Goal: Obtain resource: Download file/media

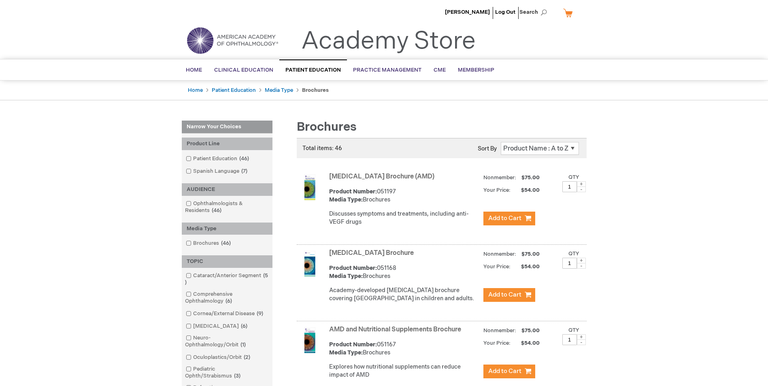
click at [374, 177] on link "[MEDICAL_DATA] Brochure (AMD)" at bounding box center [381, 177] width 105 height 8
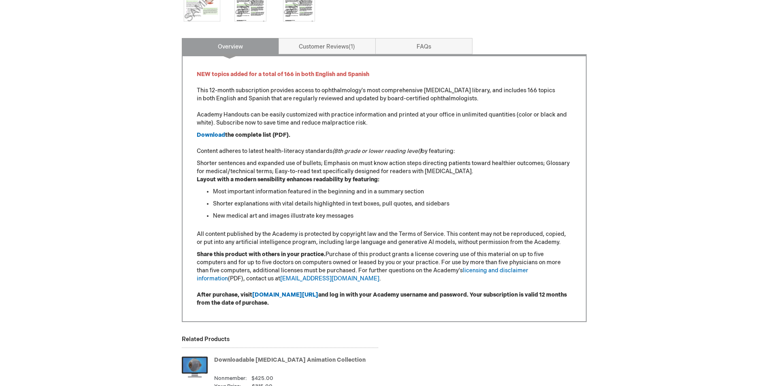
scroll to position [283, 0]
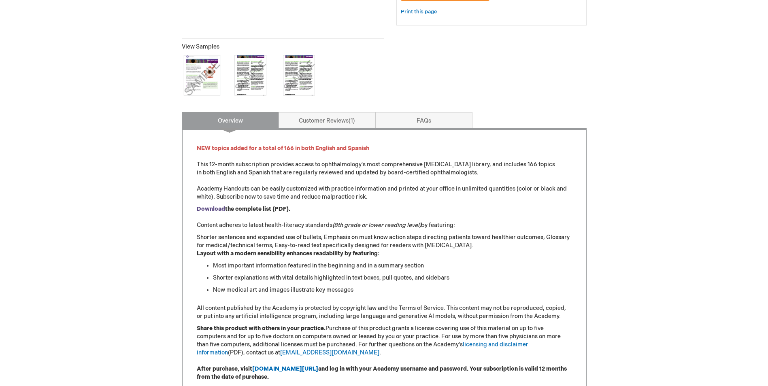
click at [213, 211] on strong "Download" at bounding box center [211, 209] width 28 height 7
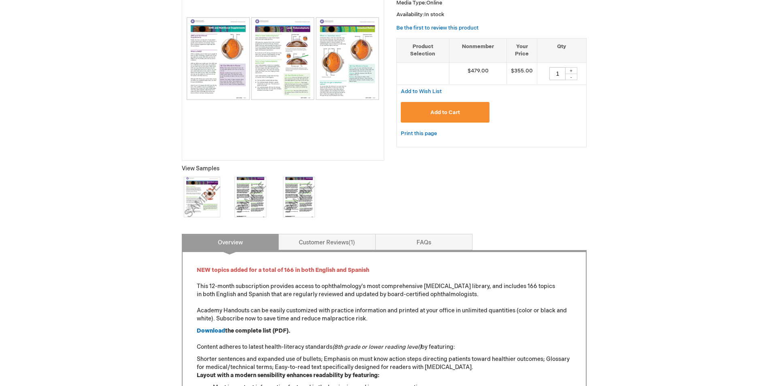
scroll to position [162, 0]
